Goal: Task Accomplishment & Management: Manage account settings

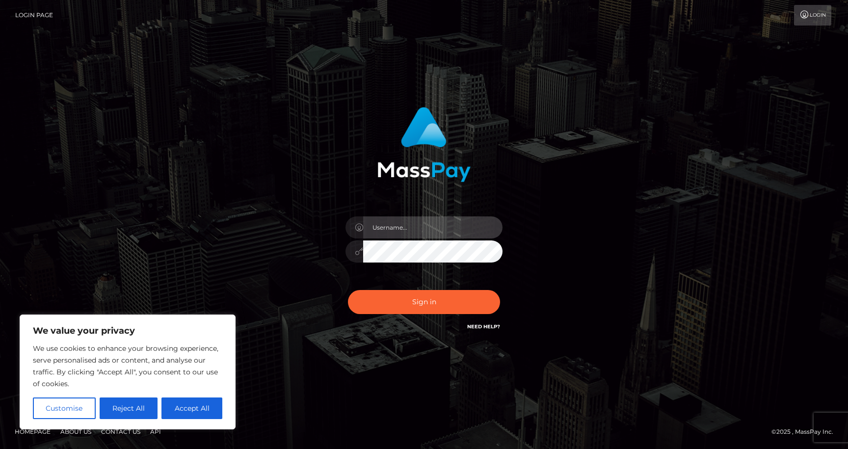
click at [403, 229] on input "text" at bounding box center [432, 227] width 139 height 22
type input "Dearchuu.of@gmail.com"
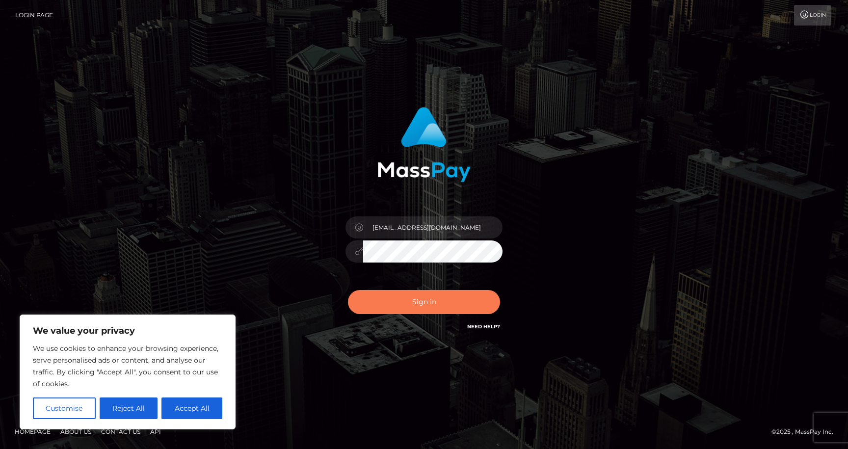
click at [425, 305] on button "Sign in" at bounding box center [424, 302] width 152 height 24
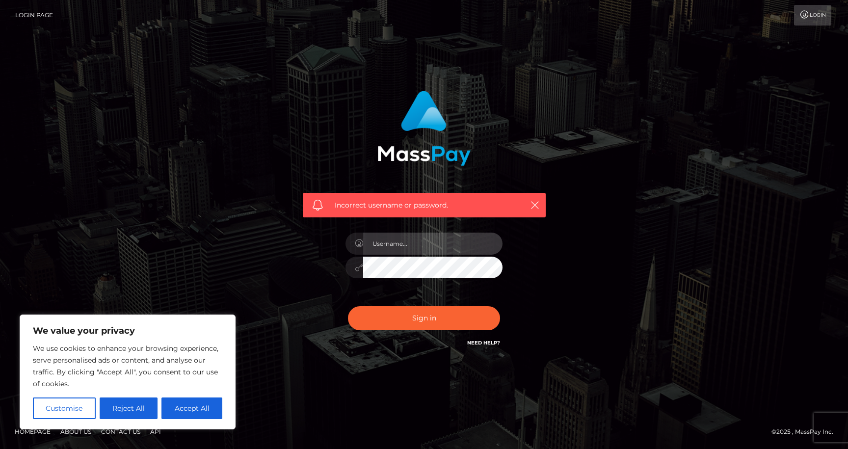
click at [383, 248] on input "text" at bounding box center [432, 244] width 139 height 22
type input "Dearchuu.of@gmail.com"
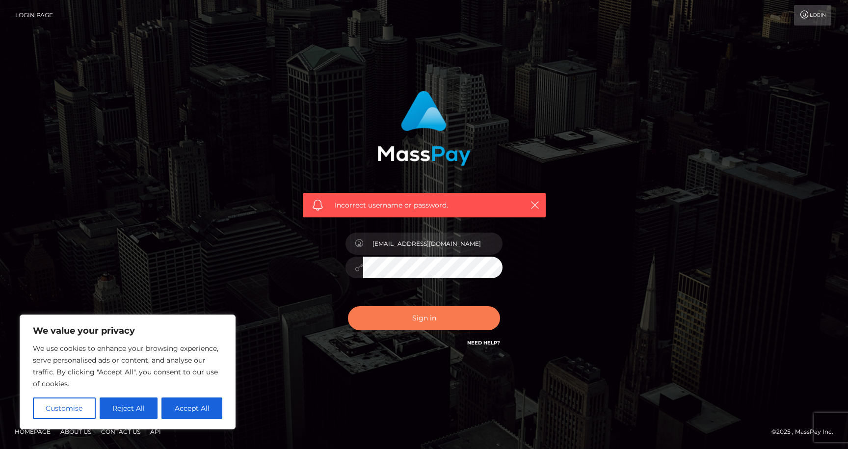
click at [385, 321] on button "Sign in" at bounding box center [424, 318] width 152 height 24
click at [476, 343] on link "Need Help?" at bounding box center [483, 343] width 33 height 6
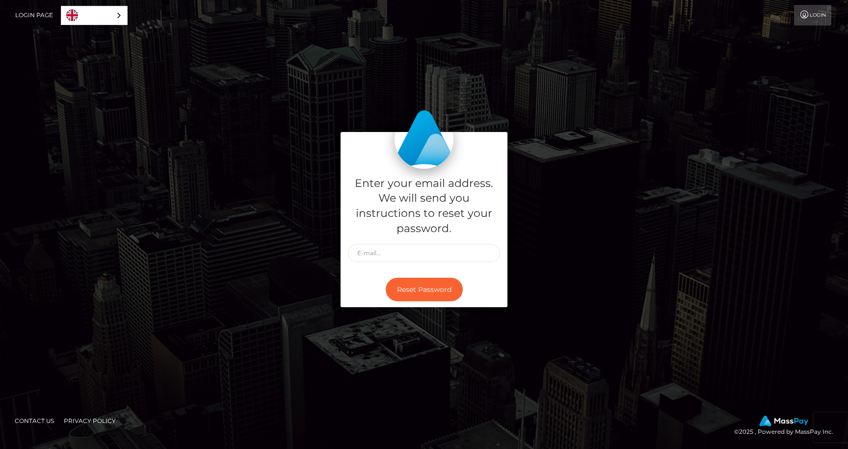
click at [807, 17] on icon at bounding box center [805, 15] width 10 height 8
click at [363, 249] on input "text" at bounding box center [424, 253] width 152 height 18
type input "Dearchuu.of@gmail.com"
click at [418, 282] on button "Reset Password" at bounding box center [424, 290] width 77 height 24
click at [813, 23] on link "Login" at bounding box center [812, 15] width 37 height 21
